Goal: Find specific page/section: Find specific page/section

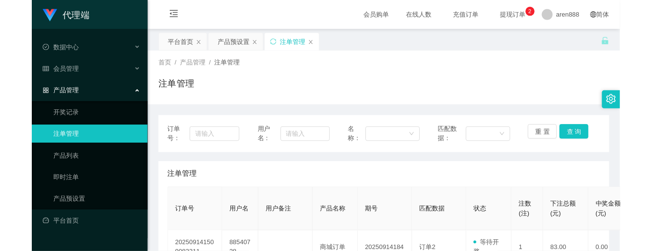
scroll to position [130, 0]
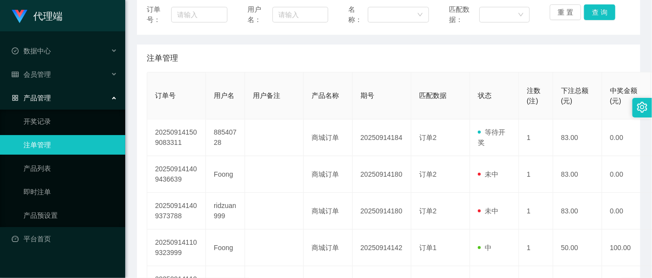
click at [603, 55] on div "注单管理" at bounding box center [389, 57] width 484 height 27
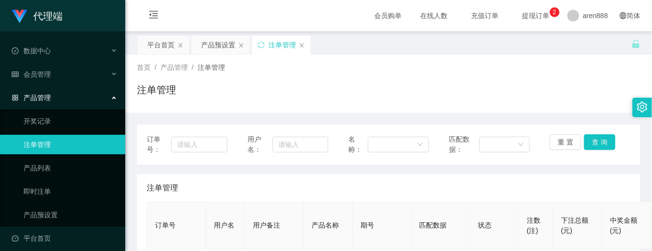
scroll to position [130, 0]
